Goal: Check status: Check status

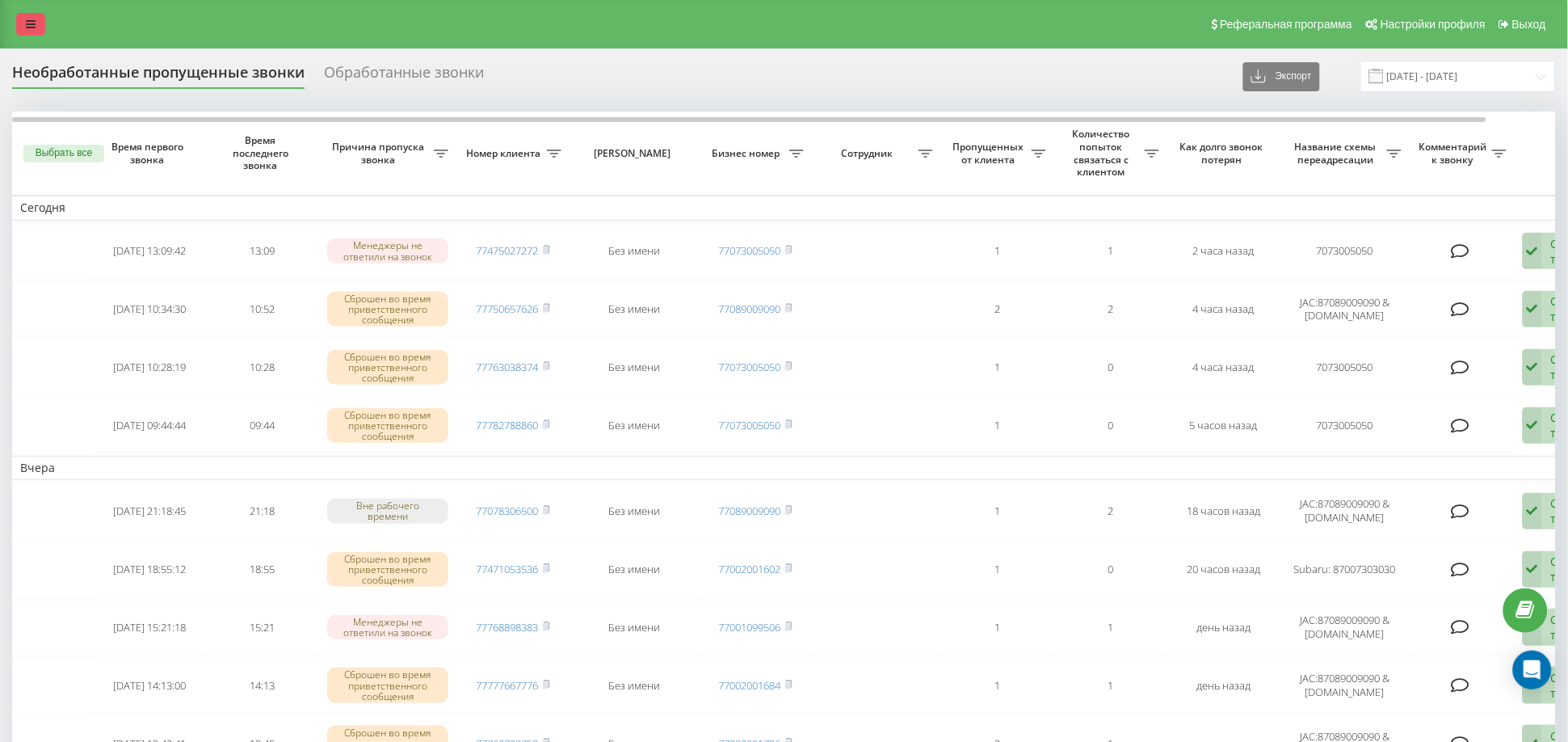
click at [35, 22] on icon at bounding box center [31, 24] width 10 height 12
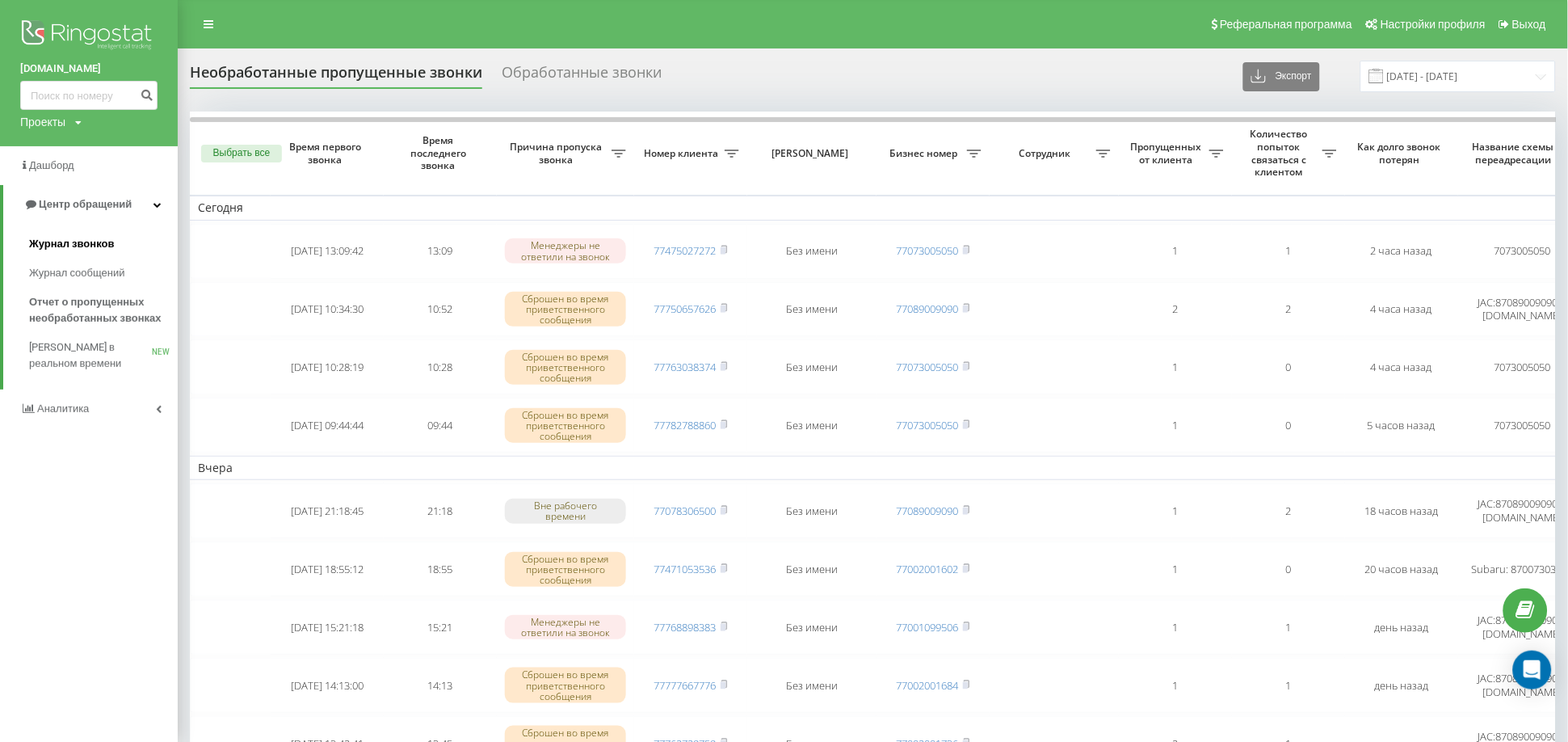
click at [54, 235] on link "Журнал звонков" at bounding box center [103, 243] width 149 height 29
